Goal: Transaction & Acquisition: Obtain resource

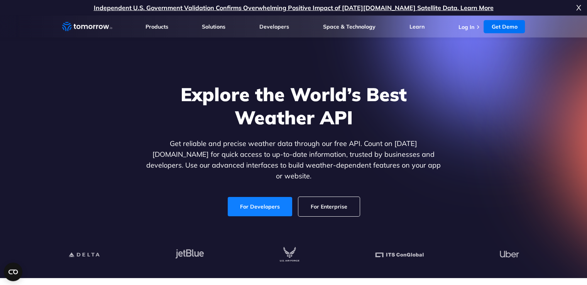
click at [255, 203] on link "For Developers" at bounding box center [260, 206] width 64 height 19
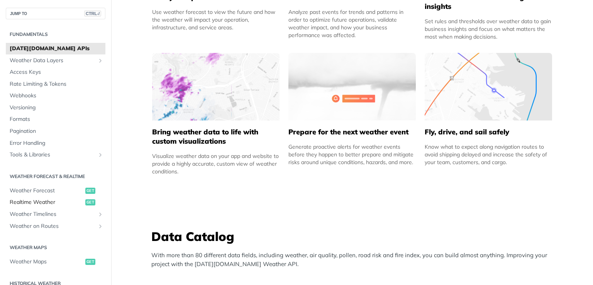
scroll to position [77, 0]
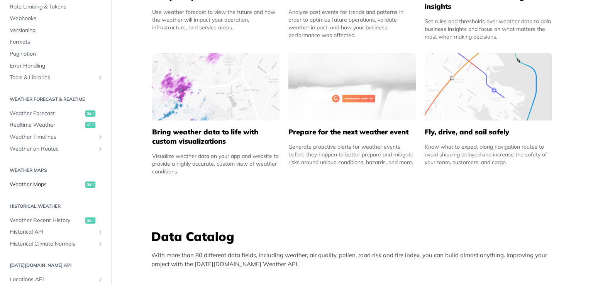
click at [29, 184] on span "Weather Maps" at bounding box center [47, 185] width 74 height 8
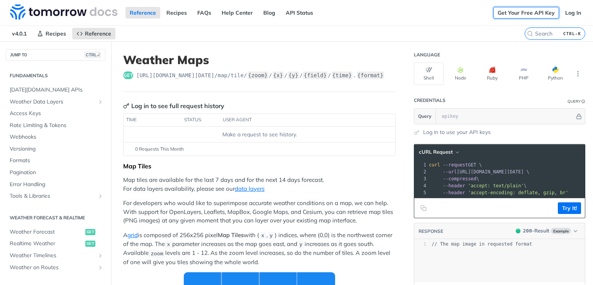
click at [518, 12] on link "Get Your Free API Key" at bounding box center [526, 13] width 66 height 12
